Goal: Information Seeking & Learning: Learn about a topic

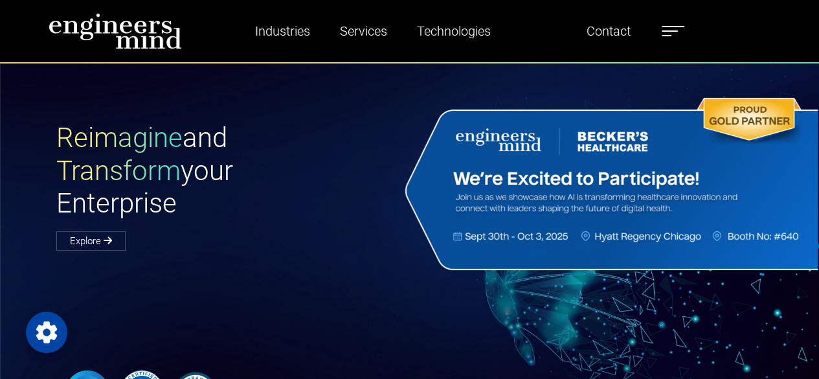
click at [403, 183] on img at bounding box center [610, 184] width 418 height 179
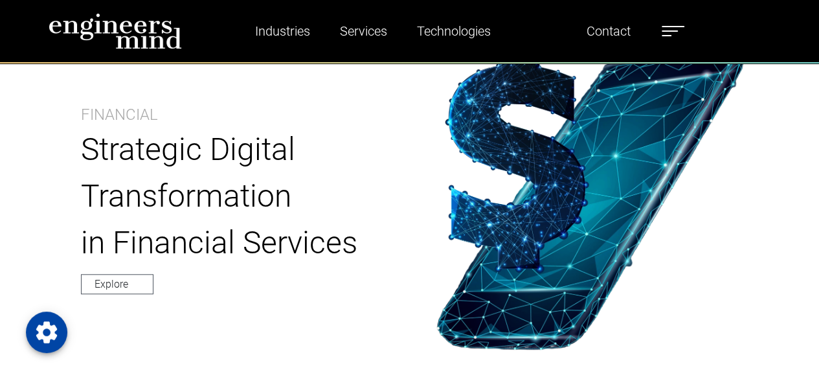
scroll to position [464, 0]
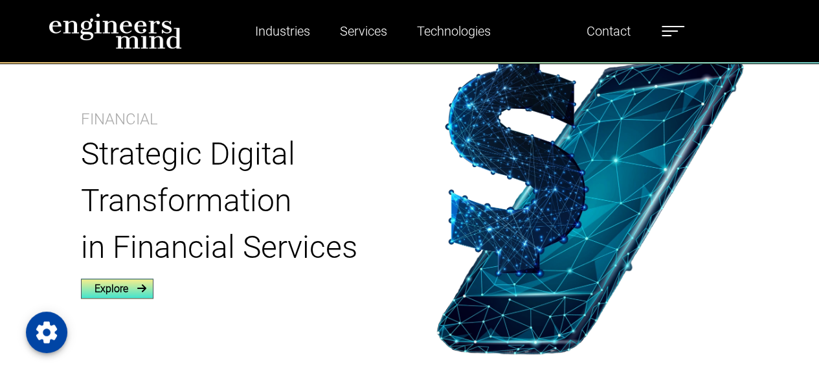
click at [82, 293] on link "Explore" at bounding box center [117, 288] width 73 height 20
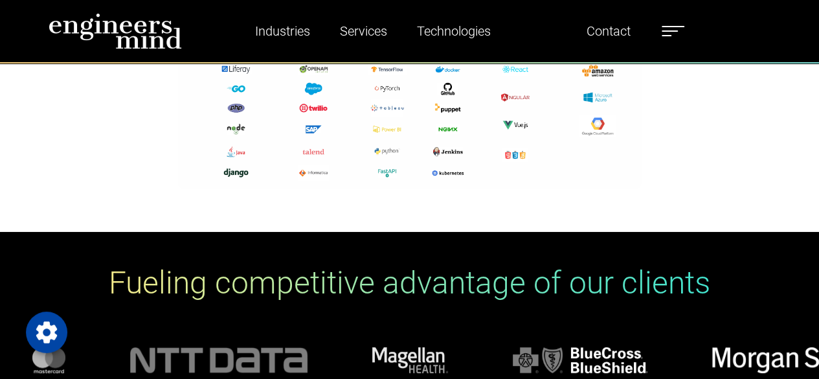
scroll to position [4750, 0]
